Goal: Task Accomplishment & Management: Manage account settings

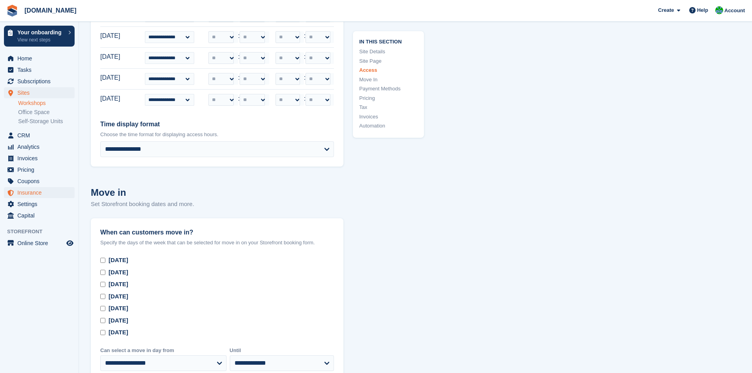
scroll to position [2051, 0]
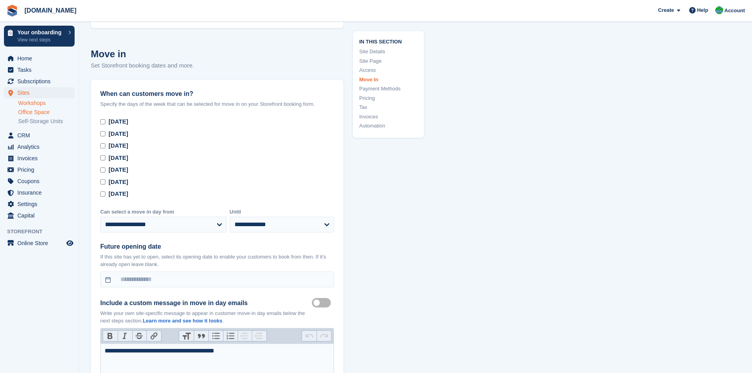
click at [35, 110] on link "Office Space" at bounding box center [46, 111] width 56 height 7
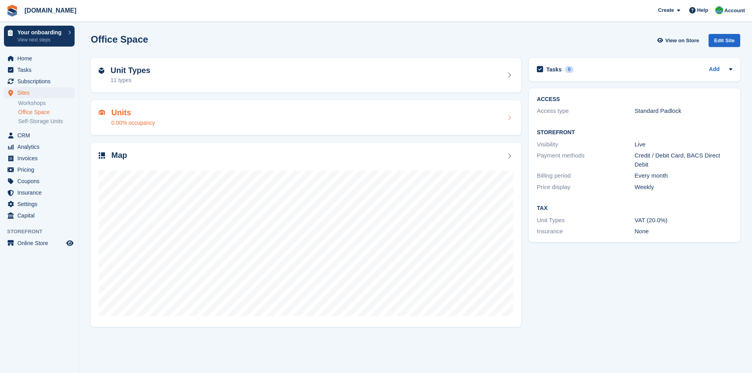
click at [381, 113] on div "Units 0.00% occupancy" at bounding box center [306, 117] width 414 height 19
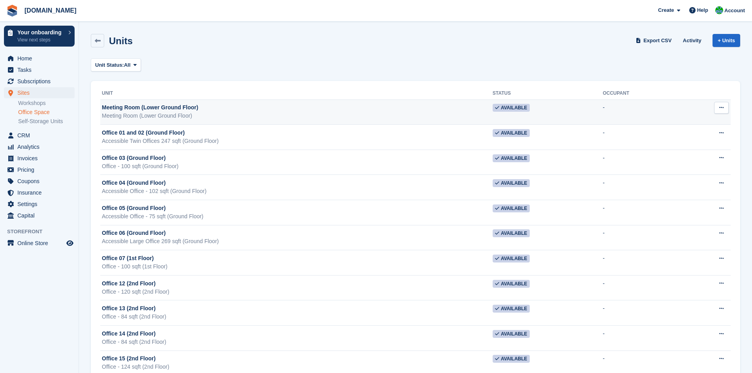
click at [281, 108] on div "Meeting Room (Lower Ground Floor)" at bounding box center [297, 107] width 391 height 8
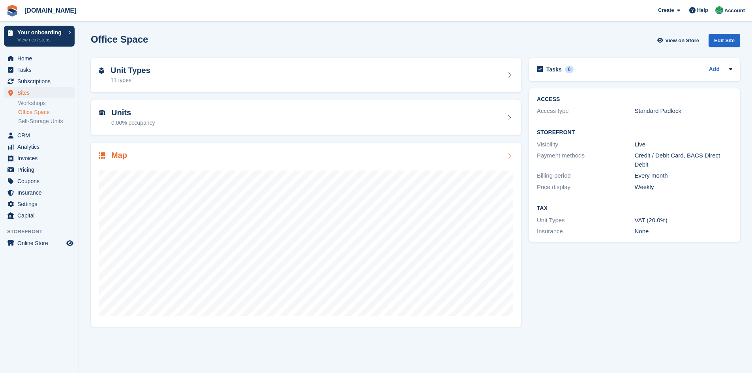
click at [219, 160] on div "Map" at bounding box center [306, 156] width 414 height 11
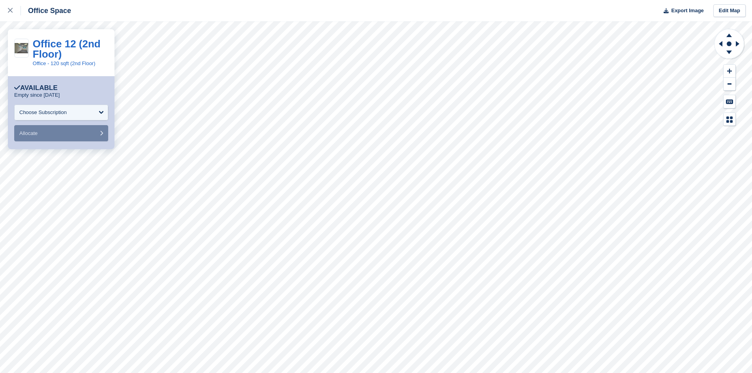
click at [24, 47] on img at bounding box center [22, 48] width 14 height 10
click at [53, 46] on link "Office 12 (2nd Floor)" at bounding box center [67, 49] width 68 height 22
click at [92, 108] on div "Choose Subscription" at bounding box center [61, 113] width 94 height 16
click at [94, 109] on div "Choose Subscription" at bounding box center [61, 113] width 94 height 16
click at [25, 44] on img at bounding box center [22, 48] width 14 height 10
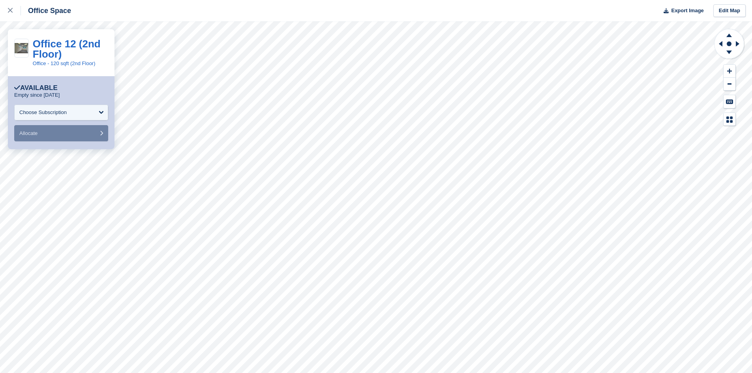
click at [25, 44] on img at bounding box center [22, 48] width 14 height 10
click at [716, 11] on link "Edit Map" at bounding box center [729, 10] width 32 height 13
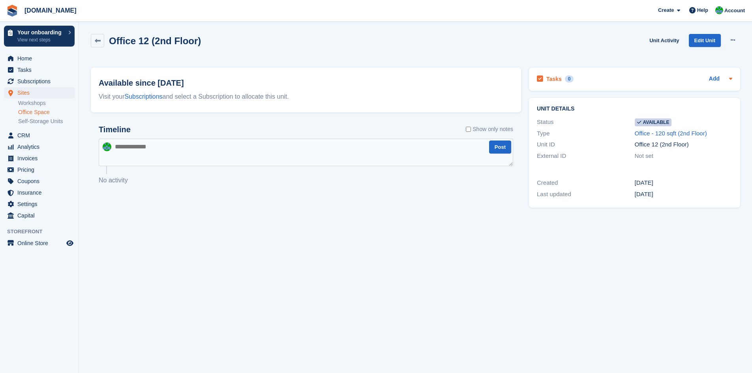
click at [729, 79] on icon at bounding box center [730, 79] width 3 height 2
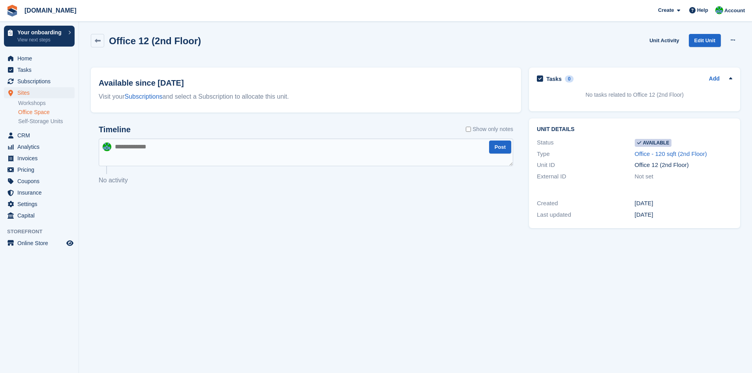
click at [729, 79] on icon at bounding box center [730, 78] width 3 height 2
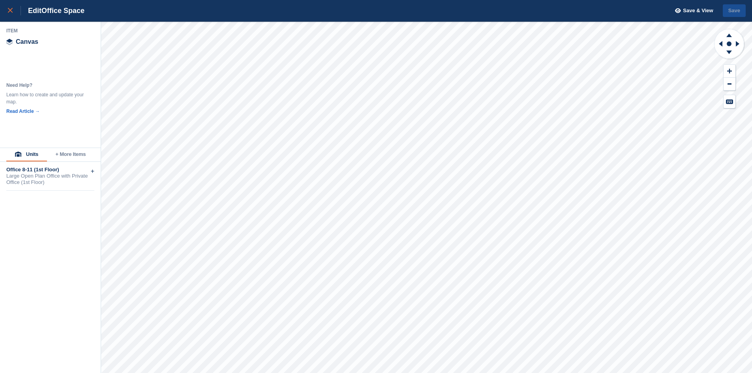
click at [9, 10] on icon at bounding box center [10, 10] width 5 height 5
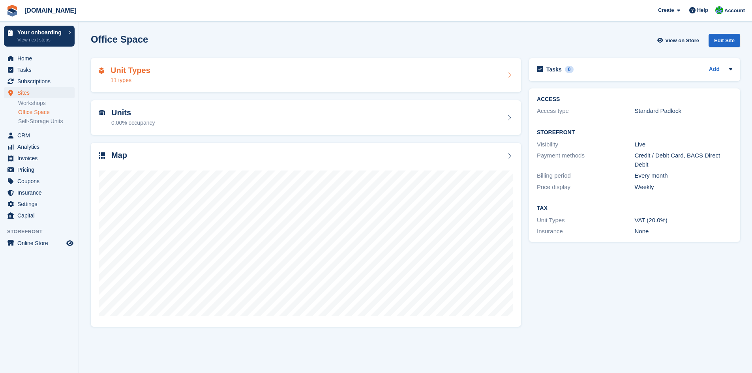
click at [182, 79] on div "Unit Types 11 types" at bounding box center [306, 75] width 414 height 19
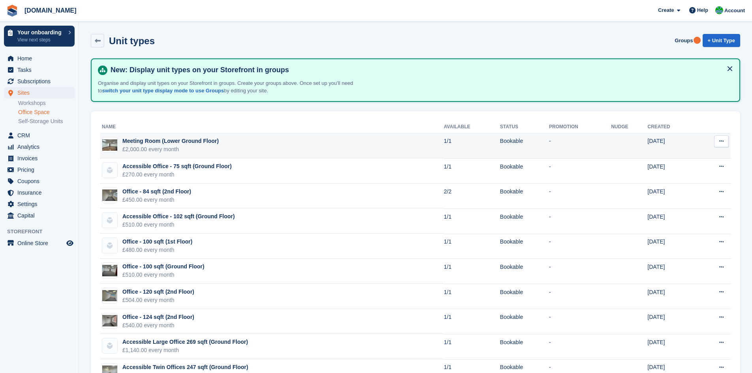
click at [113, 143] on img at bounding box center [109, 144] width 15 height 11
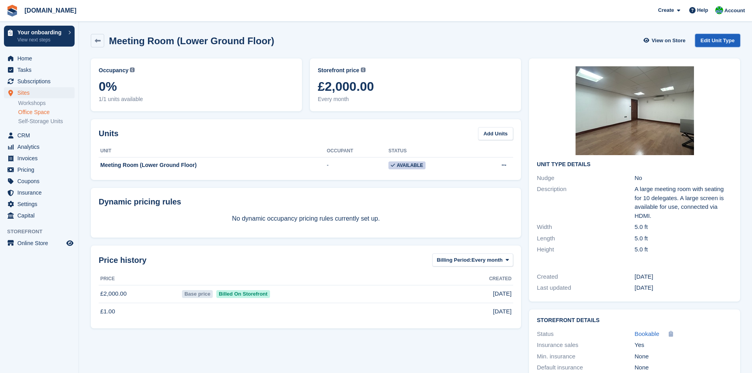
click at [713, 40] on link "Edit Unit Type" at bounding box center [717, 40] width 45 height 13
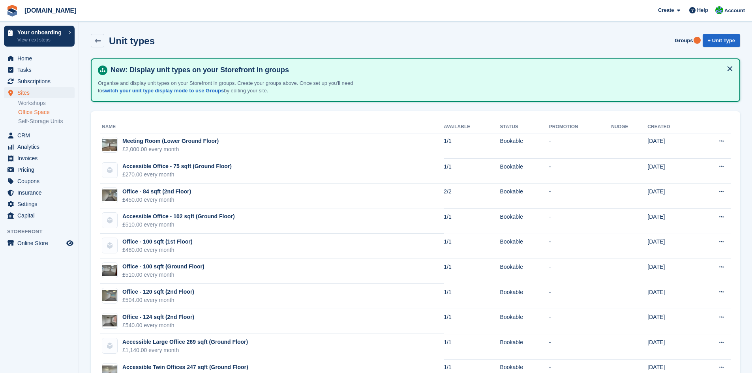
drag, startPoint x: 467, startPoint y: 72, endPoint x: 479, endPoint y: 81, distance: 15.2
click at [479, 81] on div "New: Display unit types on your Storefront in groups Organise and display unit …" at bounding box center [415, 79] width 635 height 29
click at [377, 50] on div "Unit types Groups + Unit Type" at bounding box center [415, 42] width 657 height 24
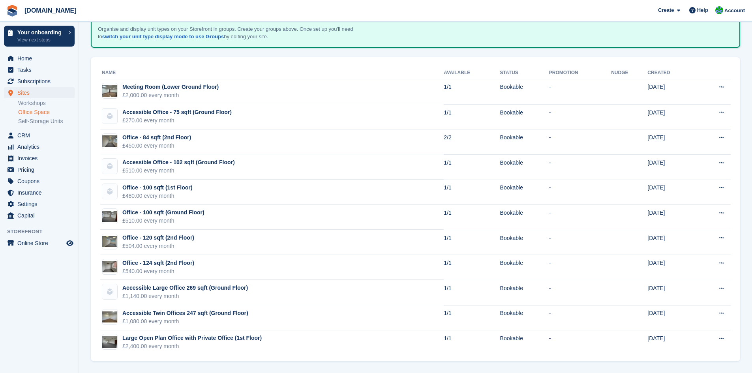
click at [361, 7] on span "TheWorkstore.co.uk Create Subscription Invoice Contact Deal Discount Page Help …" at bounding box center [376, 10] width 752 height 21
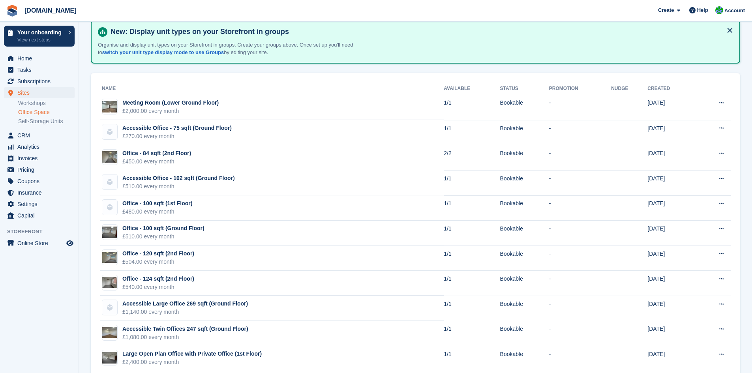
scroll to position [22, 0]
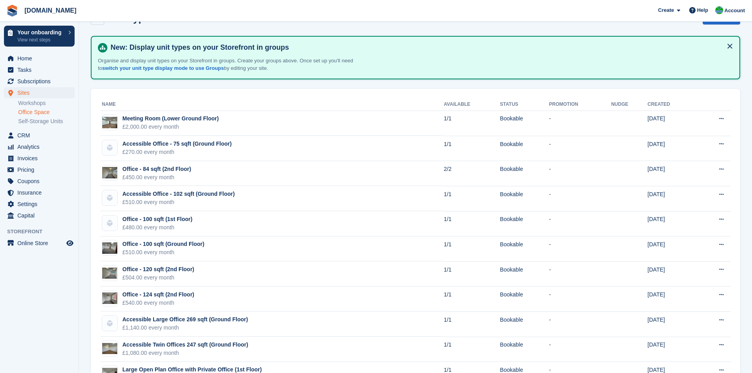
drag, startPoint x: 524, startPoint y: 21, endPoint x: 521, endPoint y: 24, distance: 4.6
click at [524, 21] on span "TheWorkstore.co.uk Create Subscription Invoice Contact Deal Discount Page Help …" at bounding box center [376, 10] width 752 height 21
click at [510, 27] on div "Unit types Groups + Unit Type" at bounding box center [415, 19] width 657 height 24
click at [536, 22] on div "Unit types Groups + Unit Type" at bounding box center [415, 17] width 649 height 13
click at [352, 28] on div "Unit types Groups + Unit Type" at bounding box center [415, 19] width 657 height 24
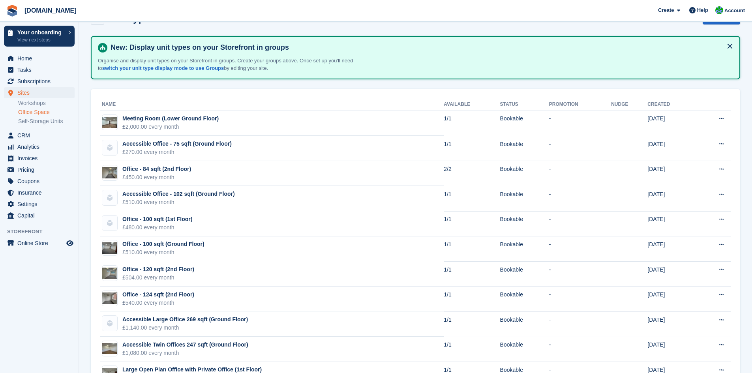
click at [352, 28] on div "Unit types Groups + Unit Type" at bounding box center [415, 19] width 657 height 24
click at [338, 26] on div "Unit types Groups + Unit Type" at bounding box center [415, 19] width 657 height 24
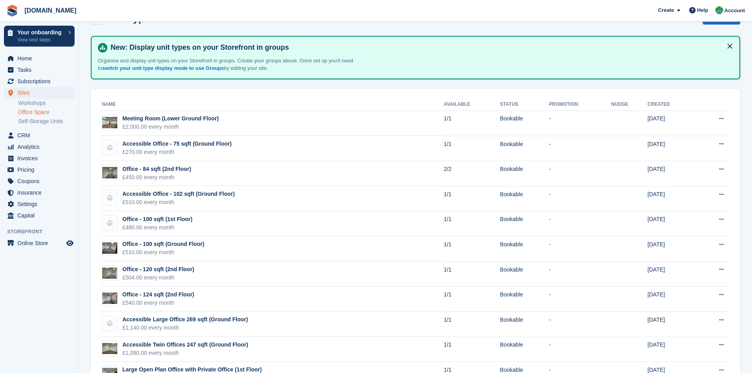
click at [338, 26] on div "Unit types Groups + Unit Type" at bounding box center [415, 19] width 657 height 24
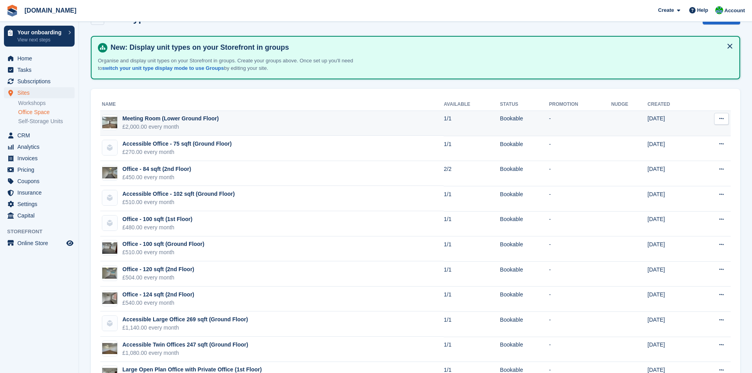
click at [146, 118] on div "Meeting Room (Lower Ground Floor)" at bounding box center [170, 118] width 96 height 8
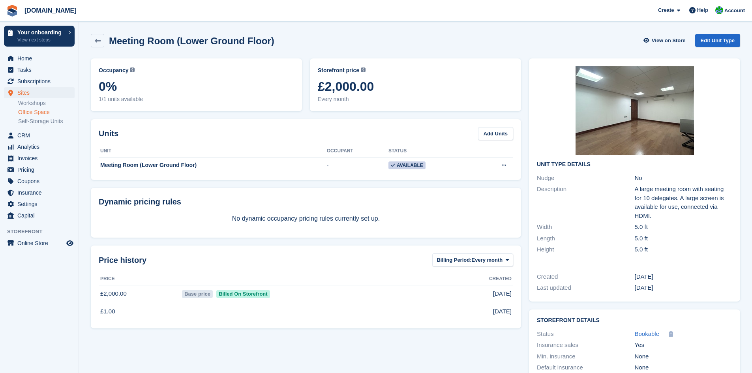
click at [269, 115] on div "Occupancy Current percentage of all currently allocated units of this unit type…" at bounding box center [306, 230] width 438 height 352
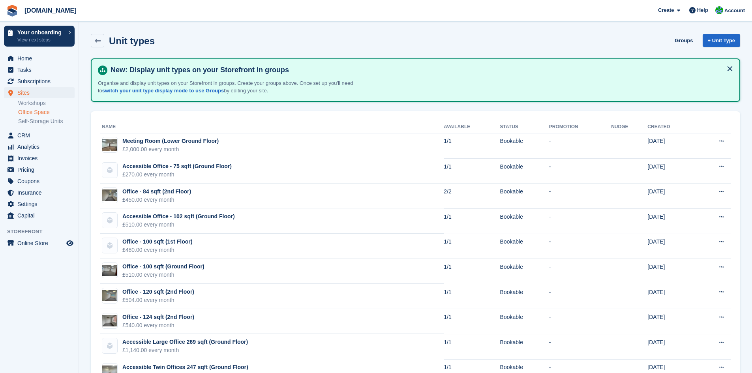
scroll to position [22, 0]
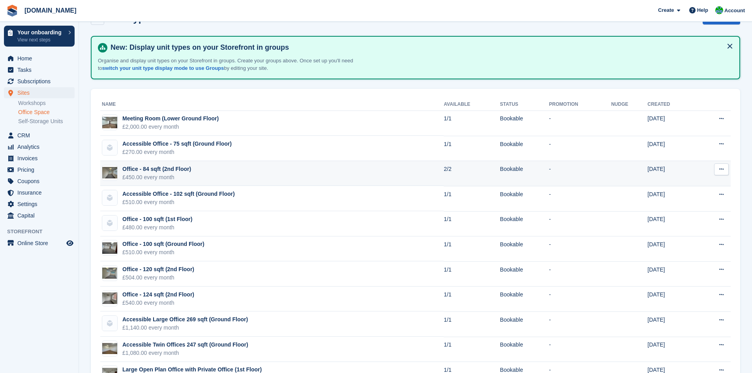
click at [158, 169] on div "Office - 84 sqft (2nd Floor)" at bounding box center [156, 169] width 69 height 8
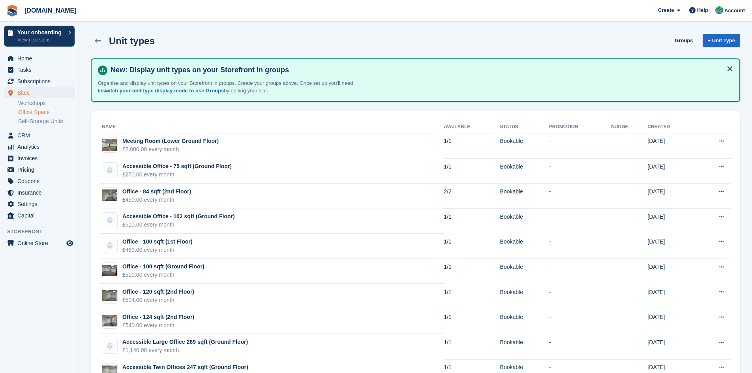
scroll to position [22, 0]
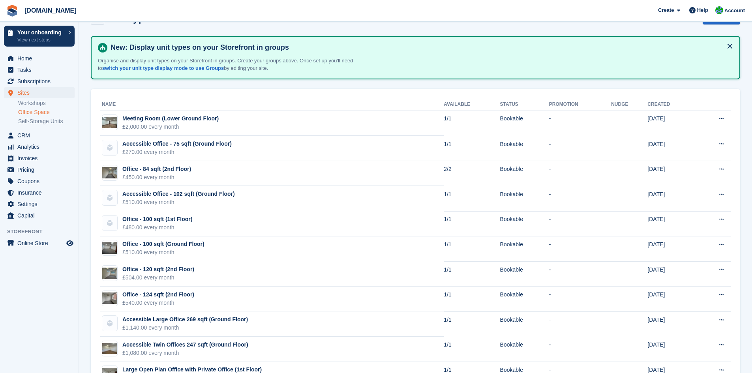
click at [350, 28] on div "Unit types Groups + Unit Type" at bounding box center [415, 19] width 657 height 24
click at [345, 26] on div "Unit types Groups + Unit Type" at bounding box center [415, 19] width 657 height 24
click at [344, 26] on div "Unit types Groups + Unit Type" at bounding box center [415, 19] width 657 height 24
